Goal: Browse casually

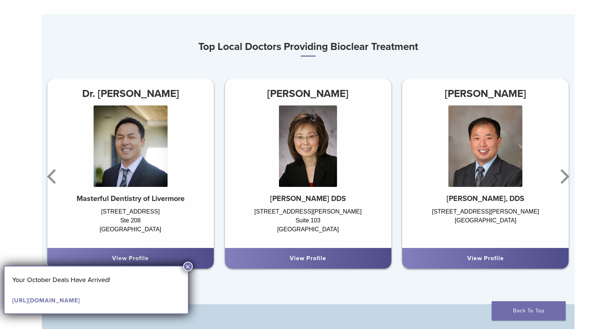
scroll to position [435, 0]
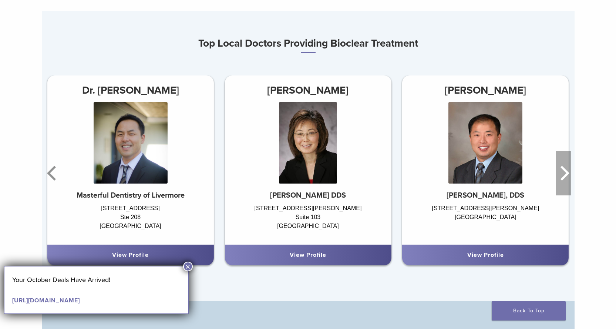
click at [568, 175] on icon "Next" at bounding box center [564, 173] width 9 height 15
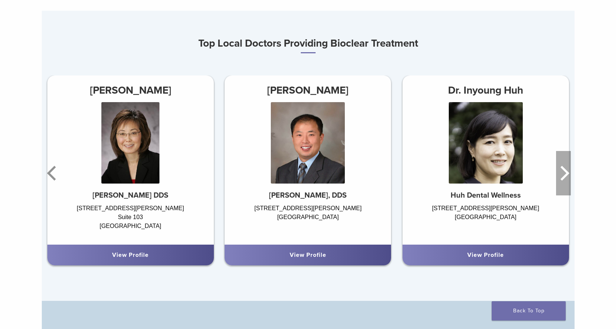
click at [568, 175] on icon "Next" at bounding box center [564, 173] width 9 height 15
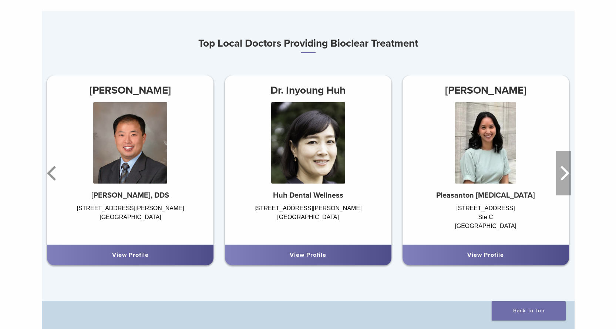
click at [568, 175] on icon "Next" at bounding box center [564, 173] width 9 height 15
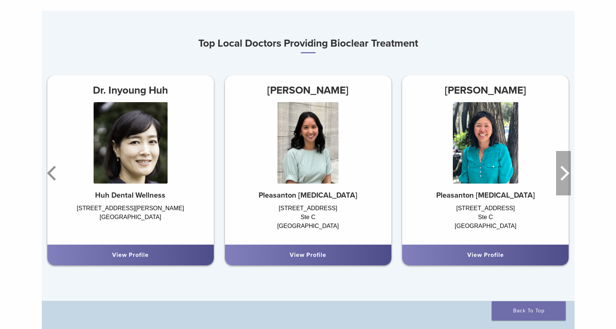
click at [568, 175] on icon "Next" at bounding box center [564, 173] width 9 height 15
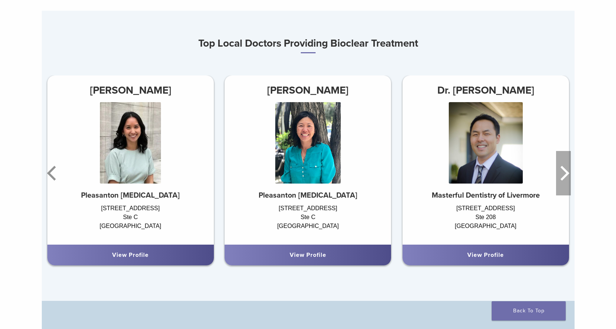
click at [568, 175] on icon "Next" at bounding box center [564, 173] width 9 height 15
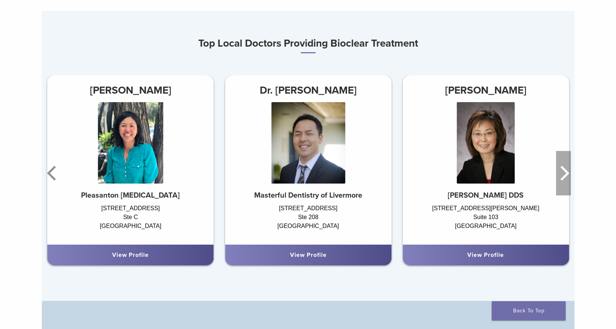
click at [568, 175] on icon "Next" at bounding box center [564, 173] width 9 height 15
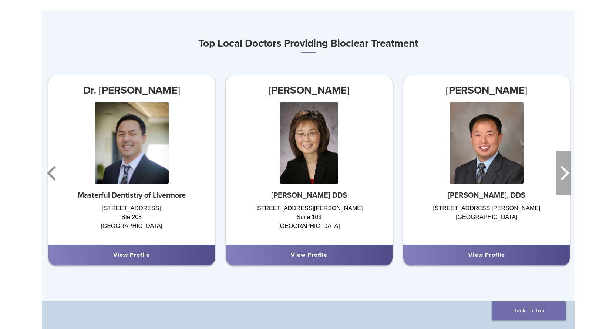
click at [568, 175] on icon "Next" at bounding box center [564, 173] width 9 height 15
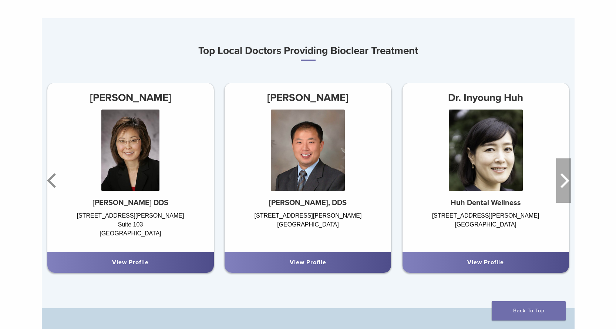
scroll to position [425, 0]
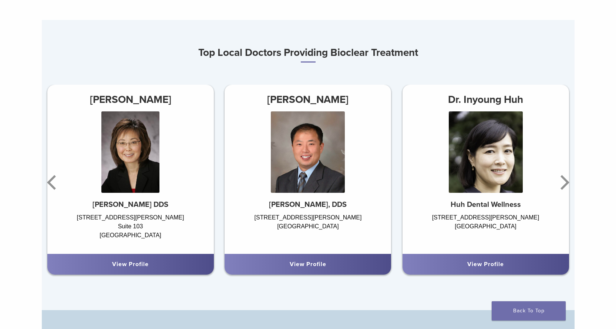
click at [496, 205] on strong "Huh Dental Wellness" at bounding box center [485, 204] width 70 height 9
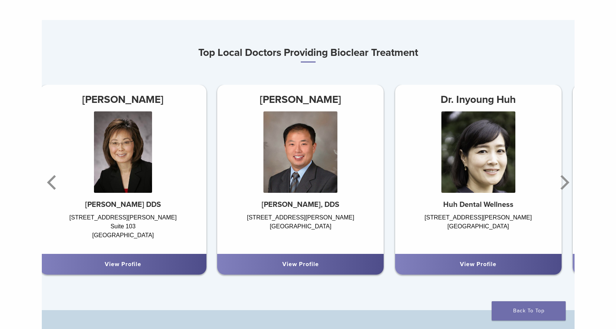
click at [439, 204] on h5 "Huh Dental Wellness" at bounding box center [478, 204] width 166 height 9
